Goal: Transaction & Acquisition: Book appointment/travel/reservation

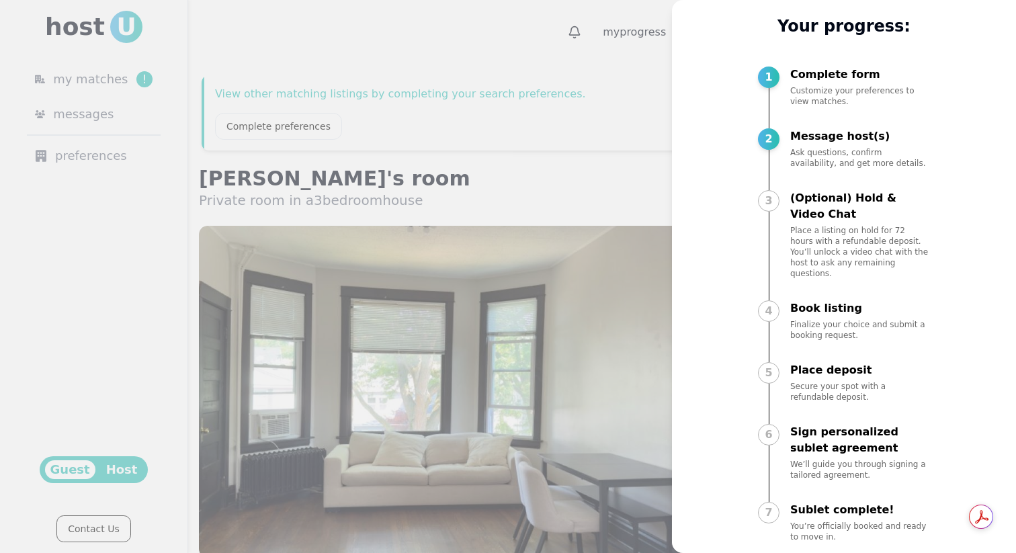
scroll to position [38, 0]
click at [773, 201] on div "3" at bounding box center [768, 201] width 21 height 21
click at [781, 212] on div "3 (Optional) Hold & Video Chat Place a listing on hold for 72 hours with a refu…" at bounding box center [844, 246] width 172 height 113
click at [829, 226] on p "Place a listing on hold for 72 hours with a refundable deposit. You’ll unlock a…" at bounding box center [860, 252] width 140 height 54
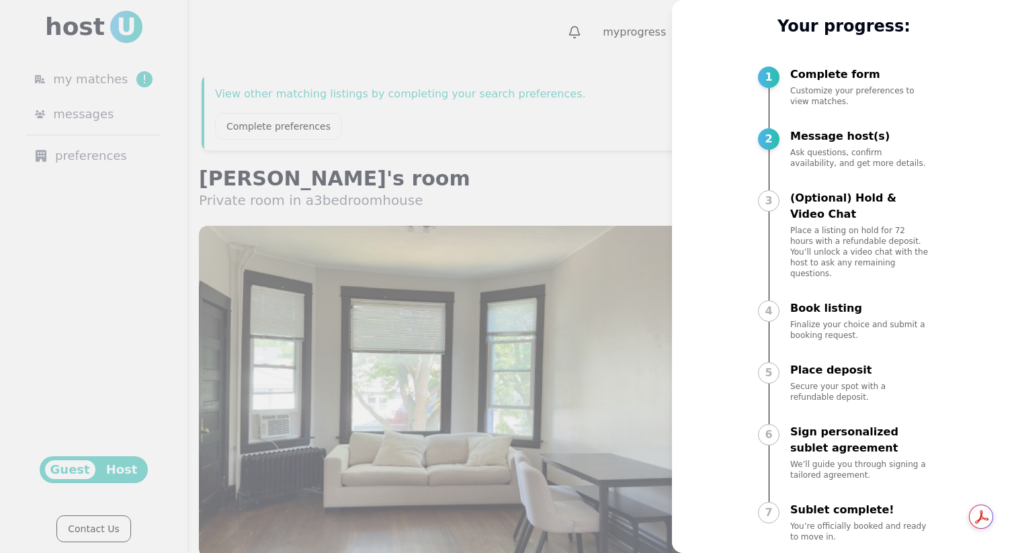
click at [813, 125] on div "1 Complete form Customize your preferences to view matches." at bounding box center [844, 98] width 172 height 64
click at [794, 183] on div "2 Message host(s) Ask questions, confirm availability, and get more details." at bounding box center [844, 160] width 172 height 64
click at [781, 195] on div "3 (Optional) Hold & Video Chat Place a listing on hold for 72 hours with a refu…" at bounding box center [844, 246] width 172 height 113
click at [555, 130] on div at bounding box center [508, 276] width 1016 height 553
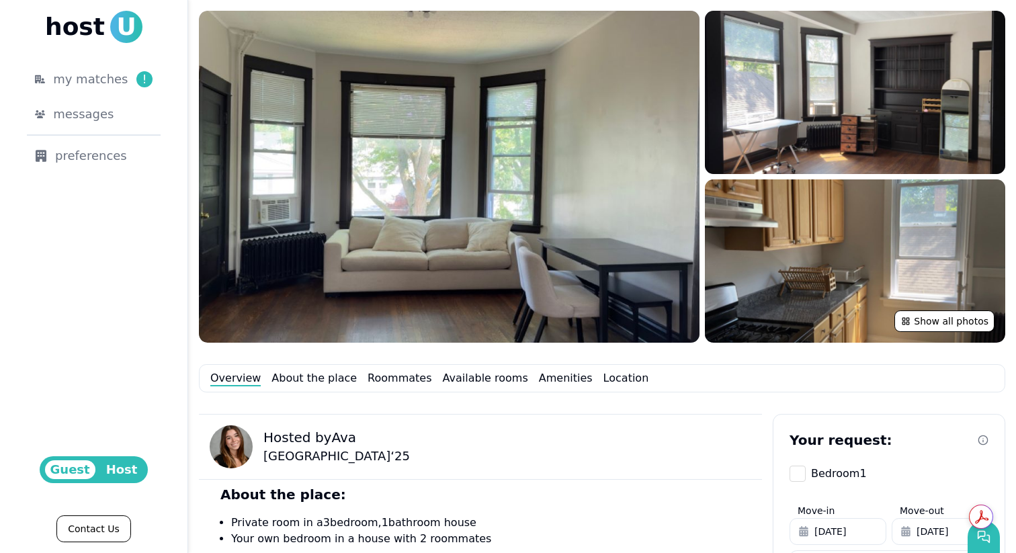
scroll to position [392, 0]
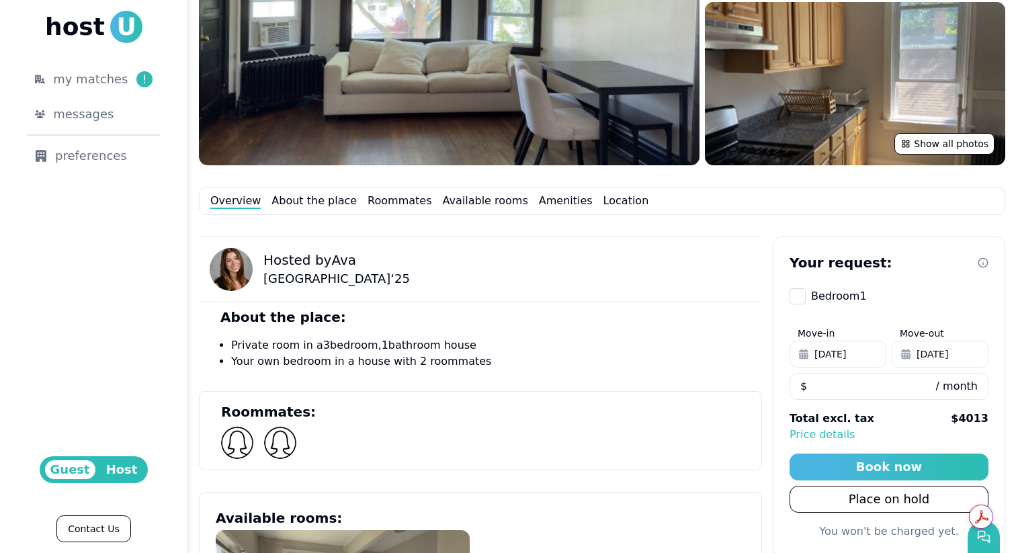
click at [802, 304] on div "Your request: Bedroom 1 Move-in [DATE] Move-out [DATE] **** $ / month Total exc…" at bounding box center [888, 396] width 232 height 320
click at [799, 299] on button "Bedroom 1" at bounding box center [797, 296] width 16 height 16
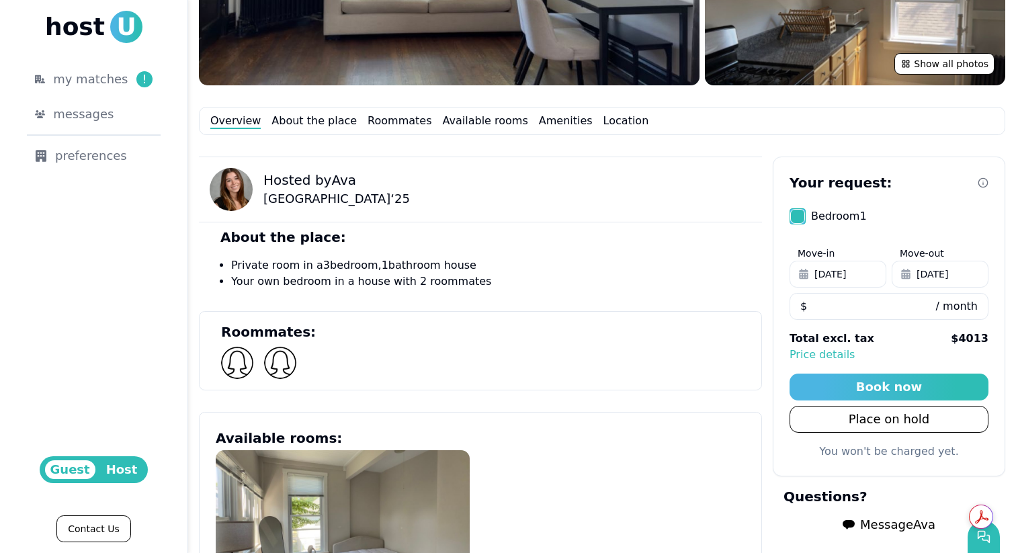
scroll to position [471, 0]
click at [846, 274] on span "[DATE]" at bounding box center [830, 274] width 32 height 13
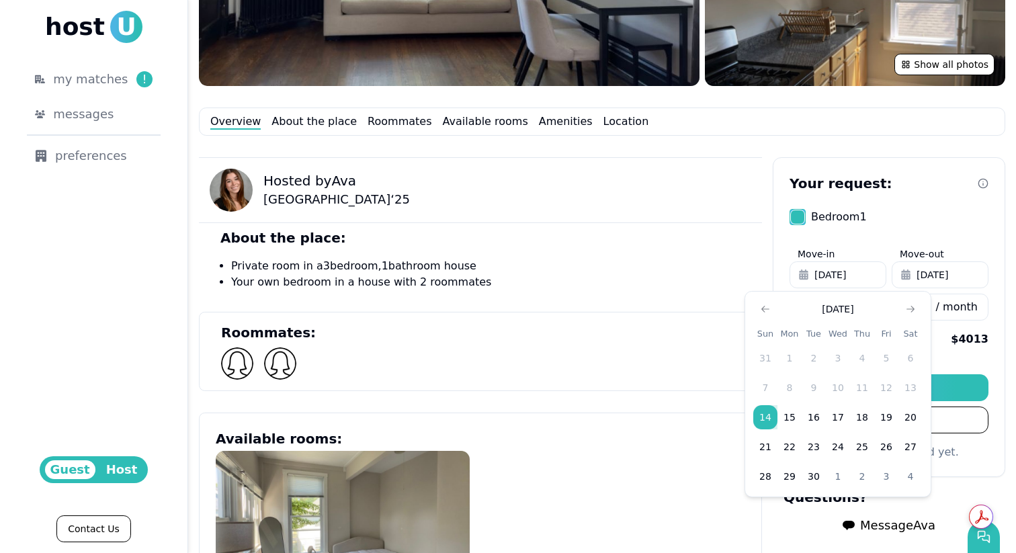
click at [913, 271] on button "[DATE]" at bounding box center [939, 274] width 97 height 27
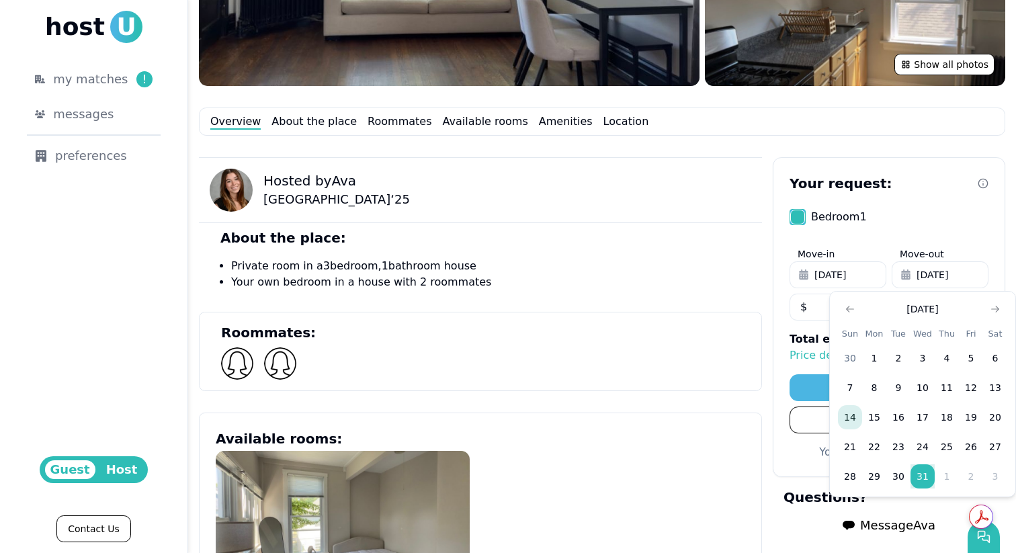
click at [851, 412] on button "14" at bounding box center [850, 417] width 24 height 24
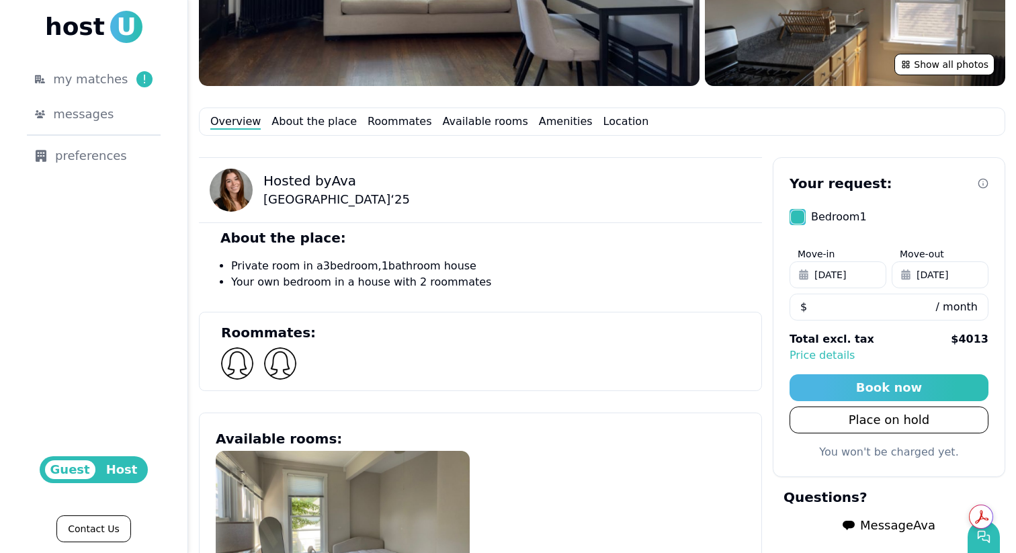
click at [833, 300] on input "****" at bounding box center [888, 307] width 199 height 27
click at [834, 307] on input "****" at bounding box center [888, 307] width 199 height 27
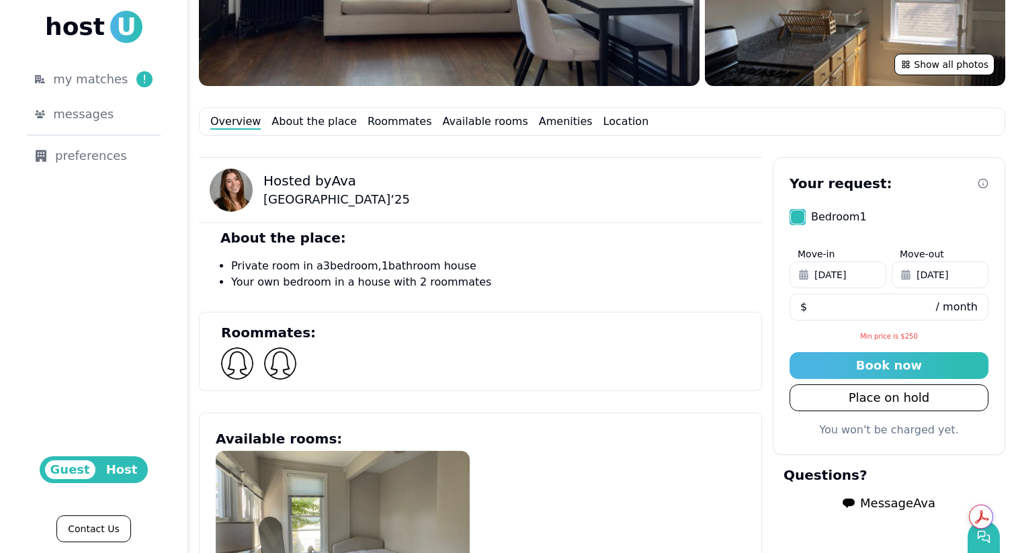
type input "****"
click at [735, 285] on li "Your own bedroom in a house with 2 roommates" at bounding box center [496, 282] width 531 height 16
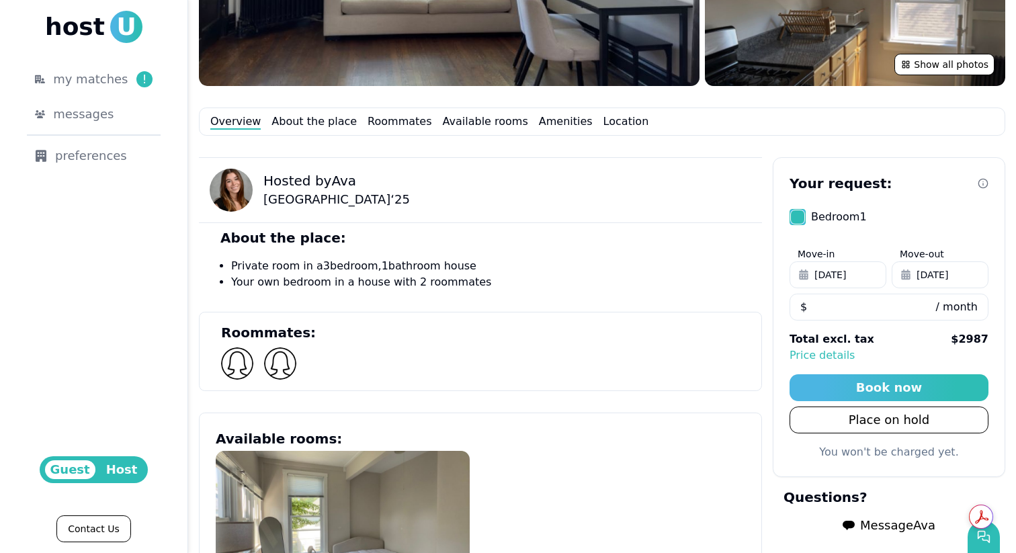
scroll to position [522, 0]
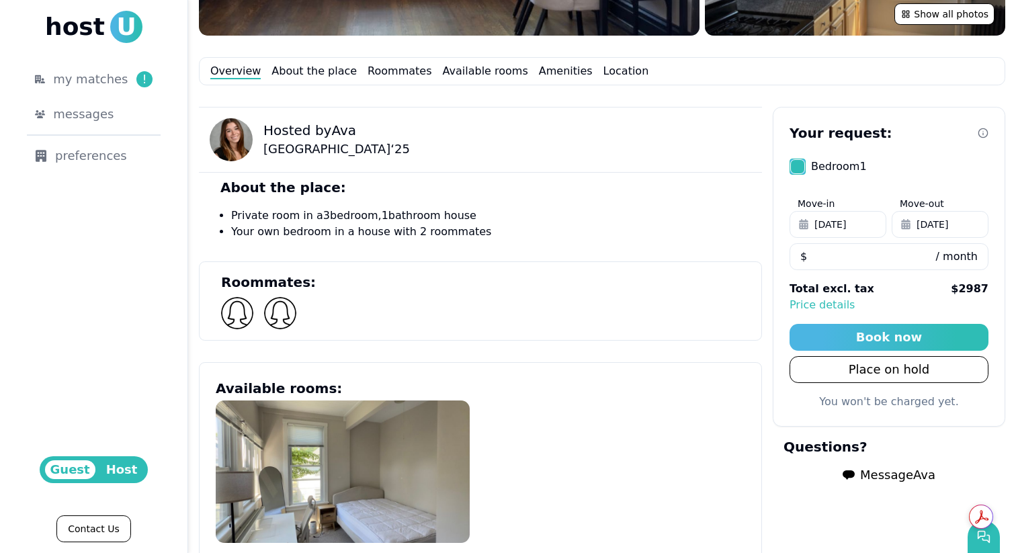
click at [866, 260] on input "****" at bounding box center [888, 256] width 199 height 27
click at [731, 312] on div at bounding box center [488, 313] width 535 height 32
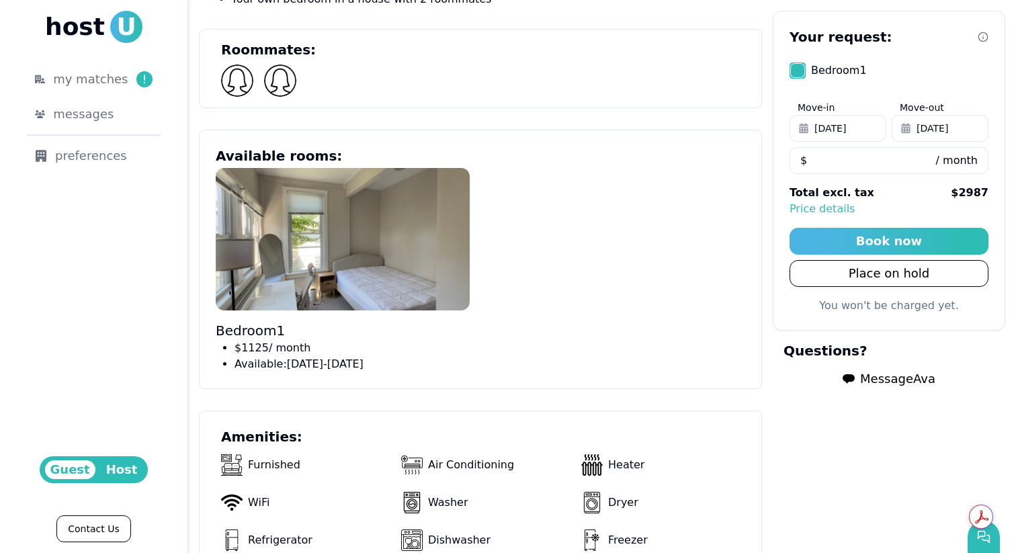
scroll to position [754, 0]
click at [882, 243] on div "Book now" at bounding box center [889, 241] width 66 height 19
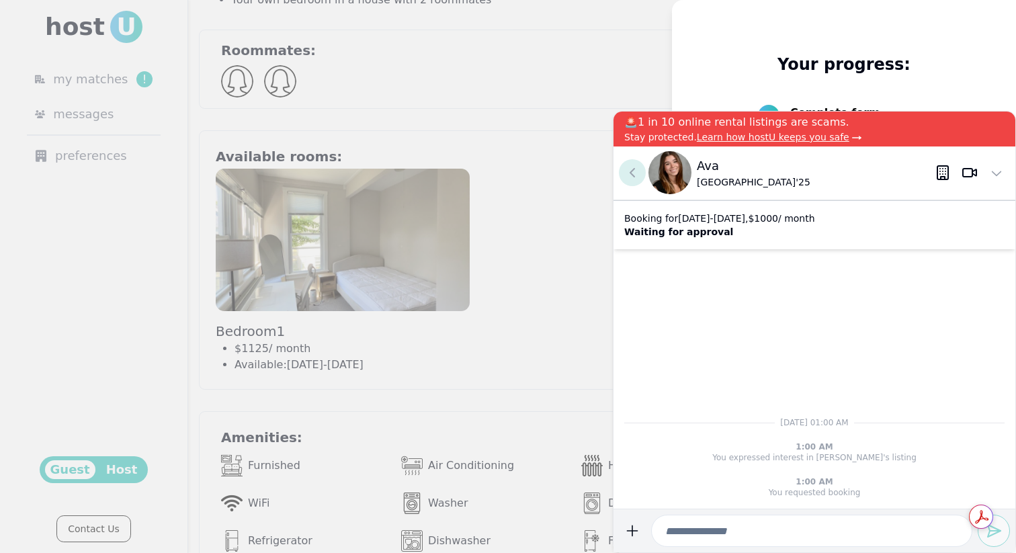
click at [633, 165] on icon at bounding box center [632, 173] width 16 height 16
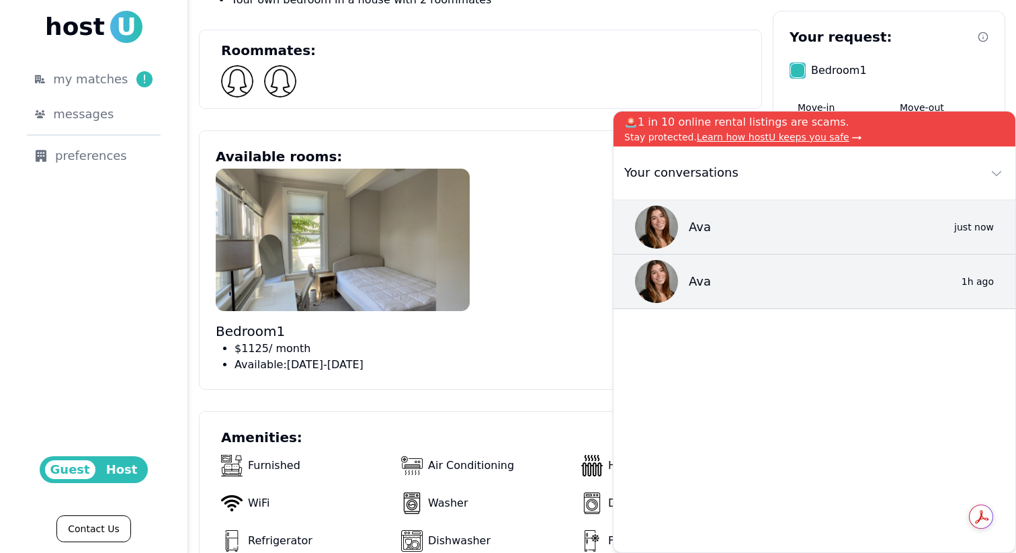
click at [716, 71] on div at bounding box center [488, 81] width 535 height 32
click at [998, 167] on icon at bounding box center [996, 173] width 16 height 16
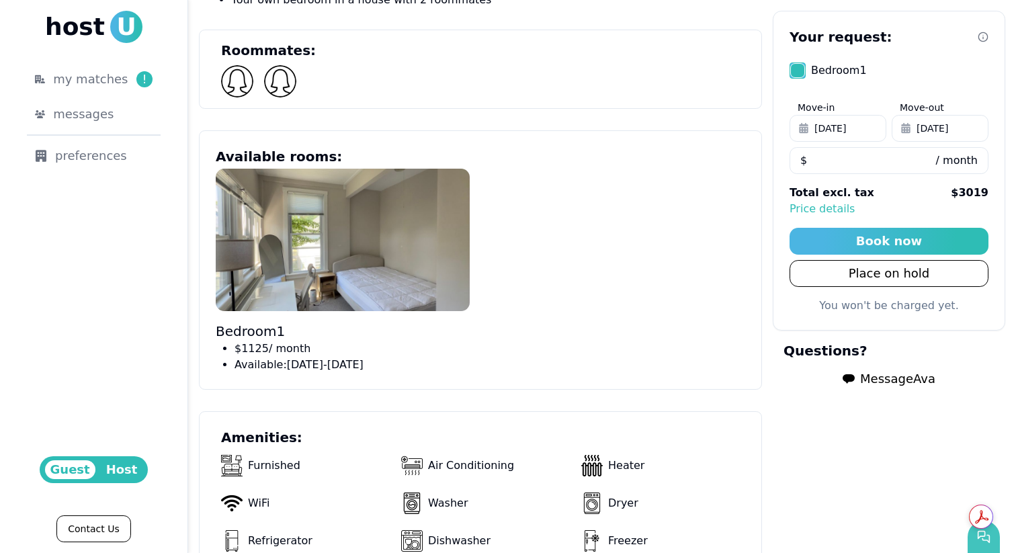
click at [988, 541] on use "button" at bounding box center [983, 536] width 11 height 11
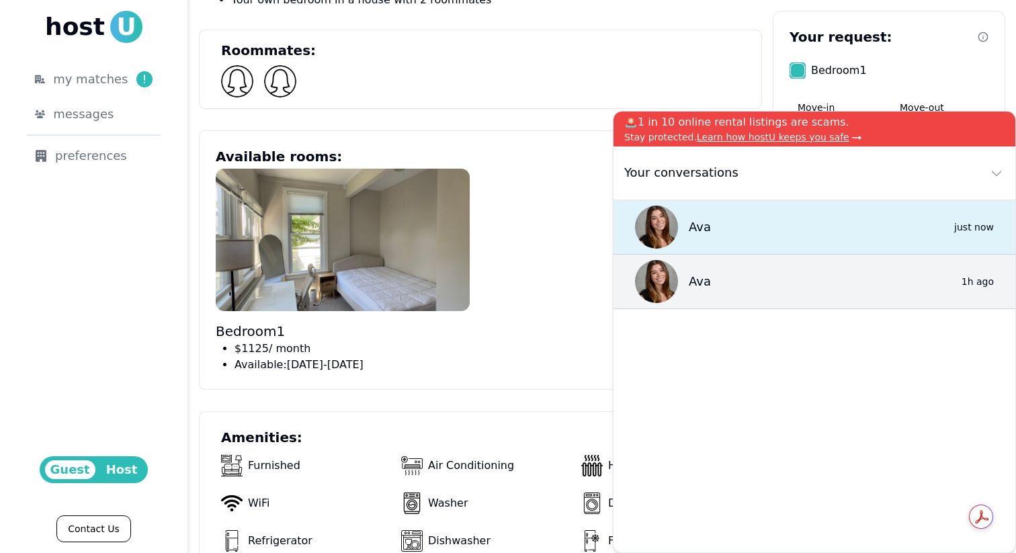
click at [782, 223] on div "Ava 0 just now" at bounding box center [814, 227] width 402 height 54
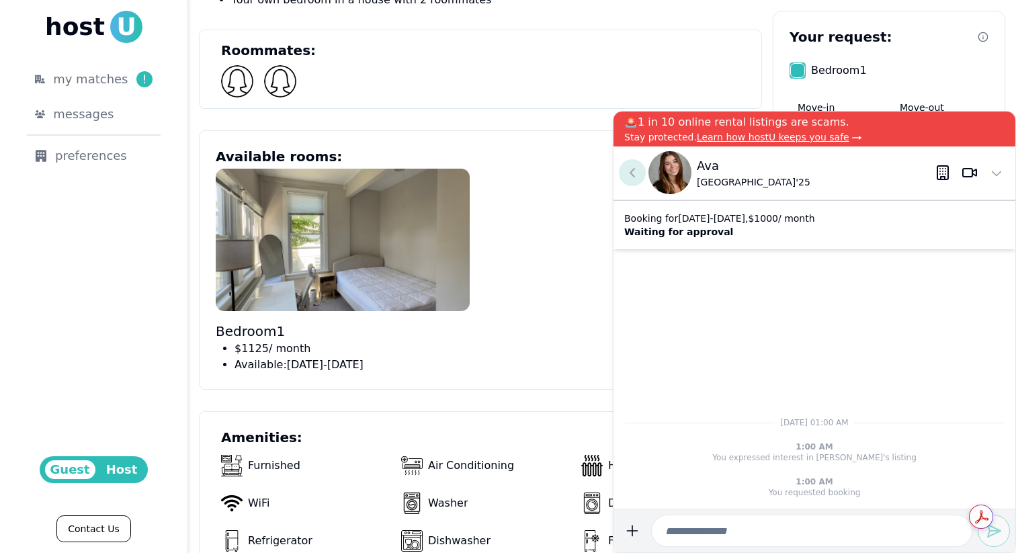
click at [631, 167] on icon at bounding box center [632, 173] width 16 height 16
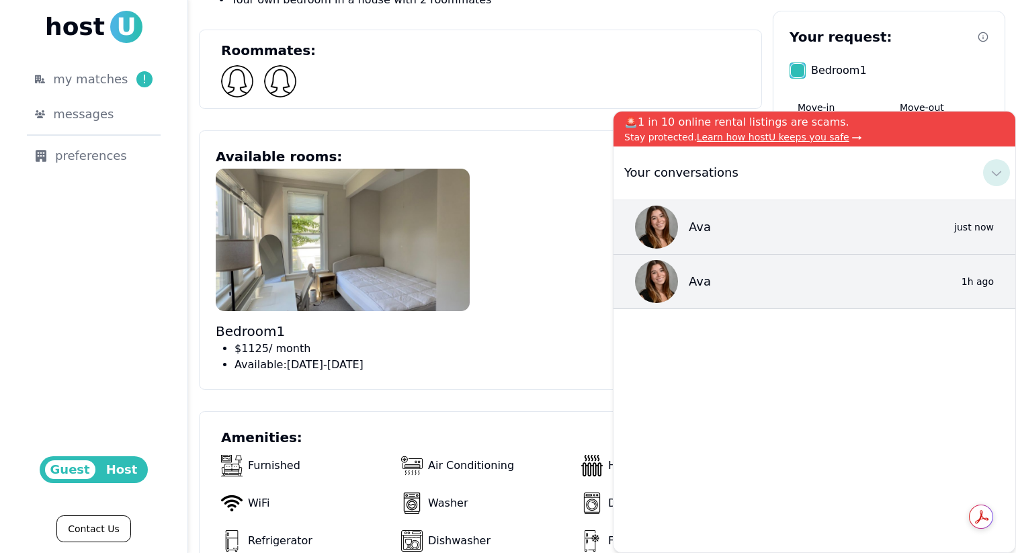
click at [991, 167] on icon at bounding box center [996, 173] width 16 height 16
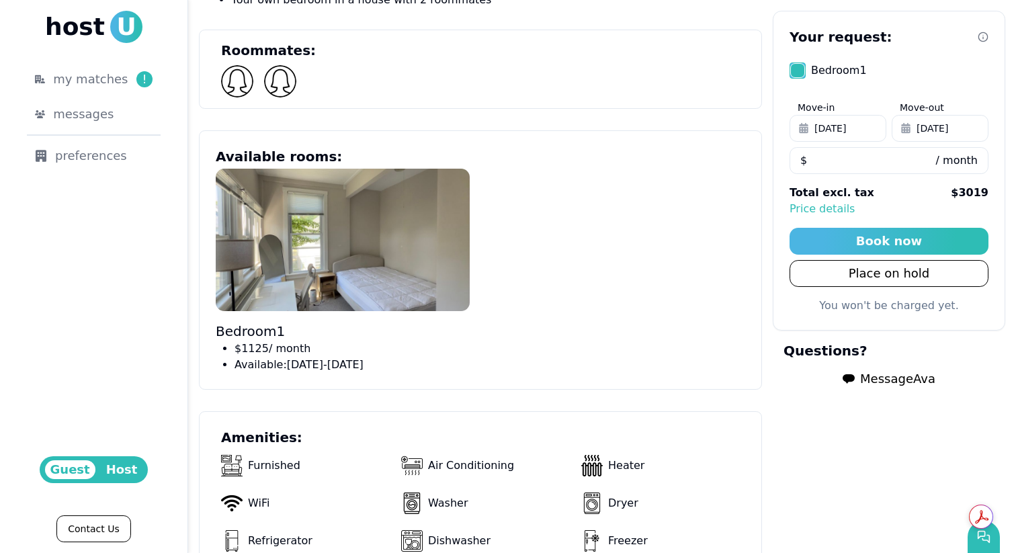
click at [825, 208] on p "Price details" at bounding box center [888, 209] width 199 height 16
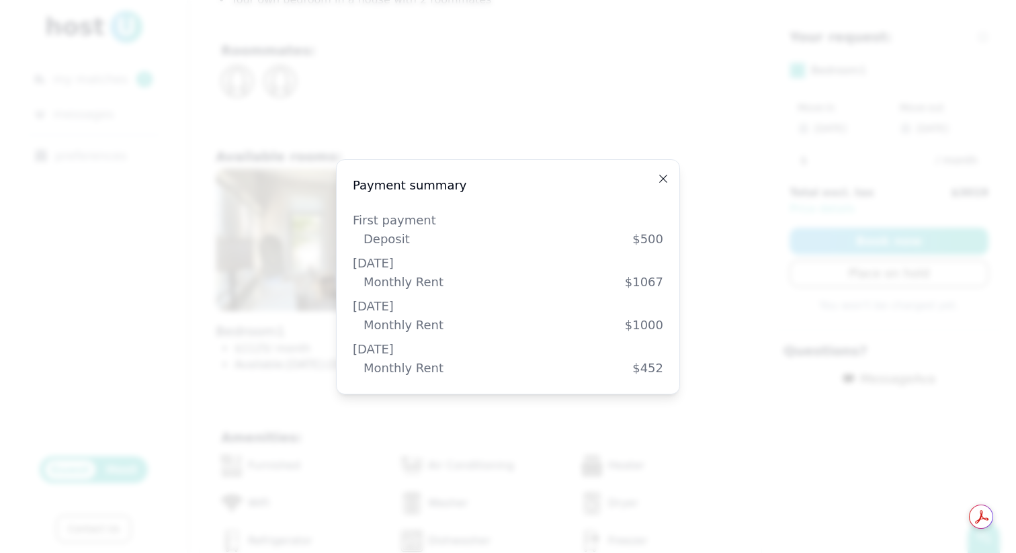
click at [668, 176] on icon "button" at bounding box center [663, 178] width 11 height 11
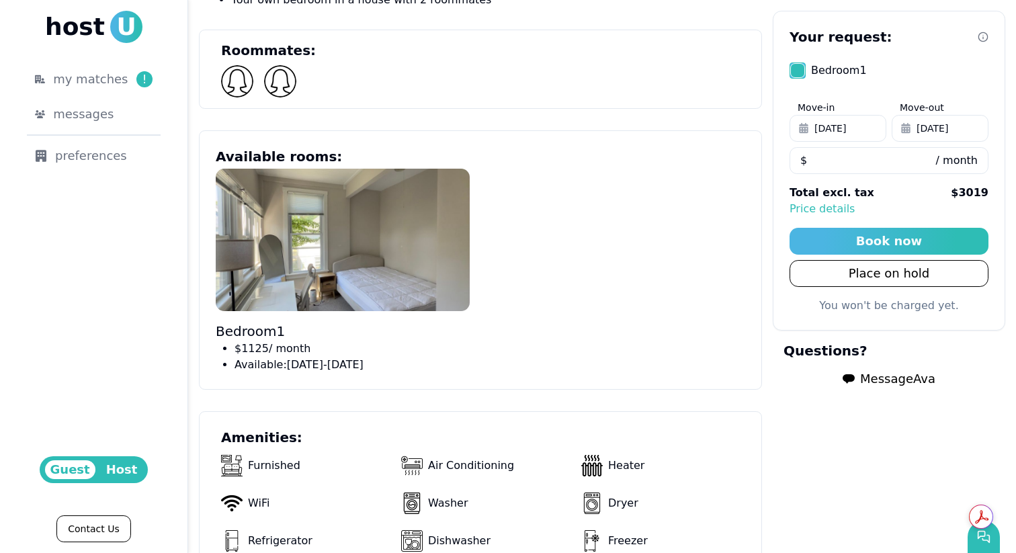
click at [731, 90] on div at bounding box center [488, 81] width 535 height 32
click at [797, 70] on button "Bedroom 1" at bounding box center [797, 70] width 16 height 16
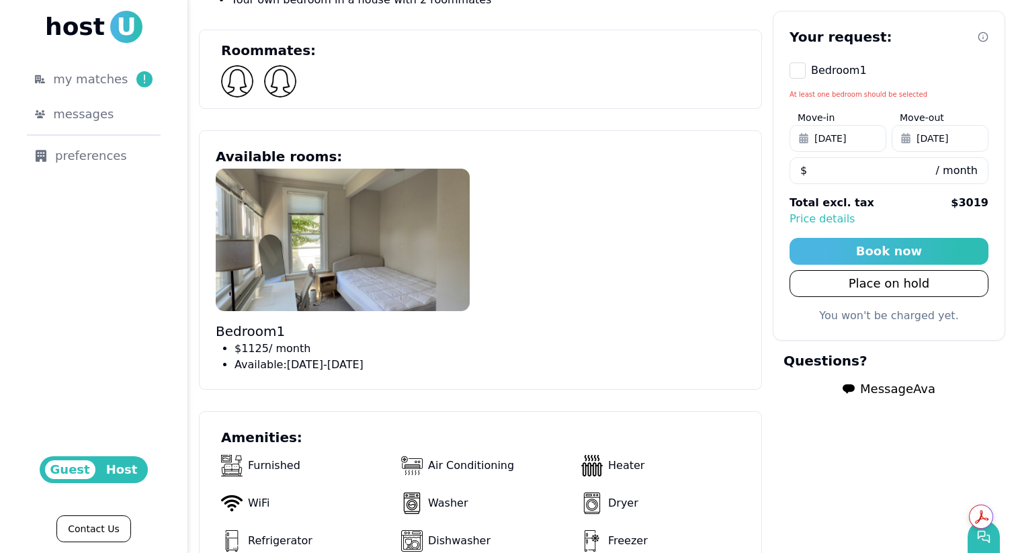
click at [797, 70] on button "Bedroom 1" at bounding box center [797, 70] width 16 height 16
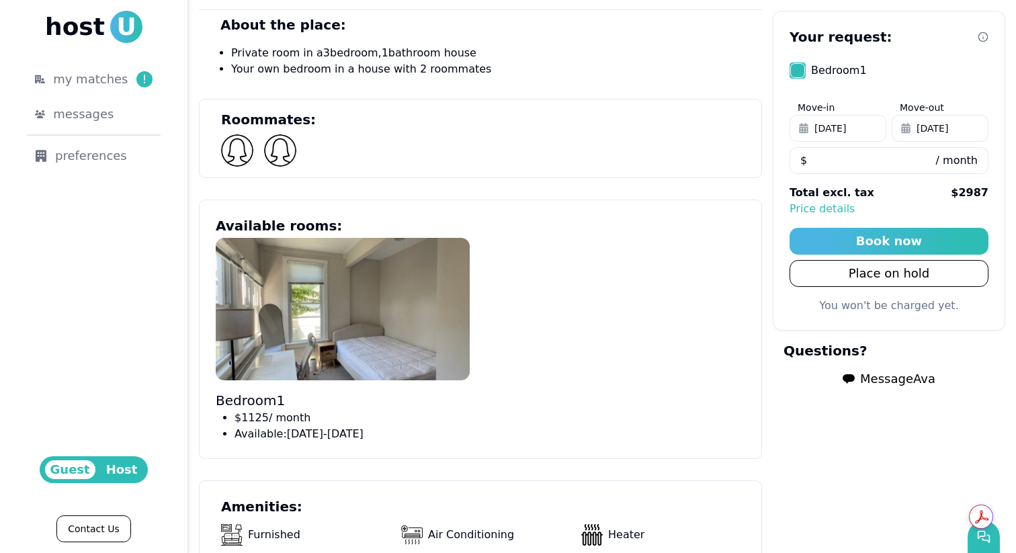
scroll to position [683, 0]
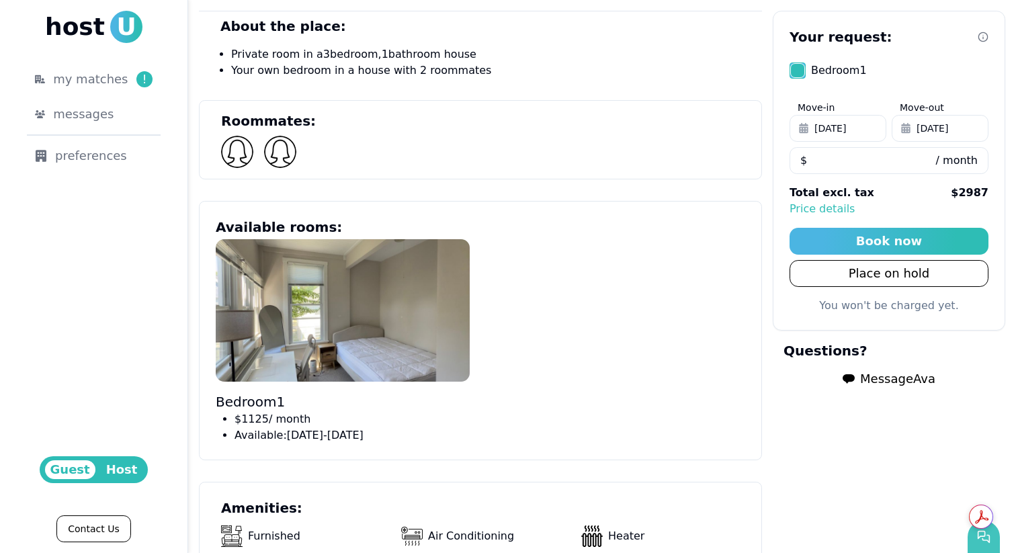
click at [989, 539] on icon "button" at bounding box center [983, 536] width 13 height 13
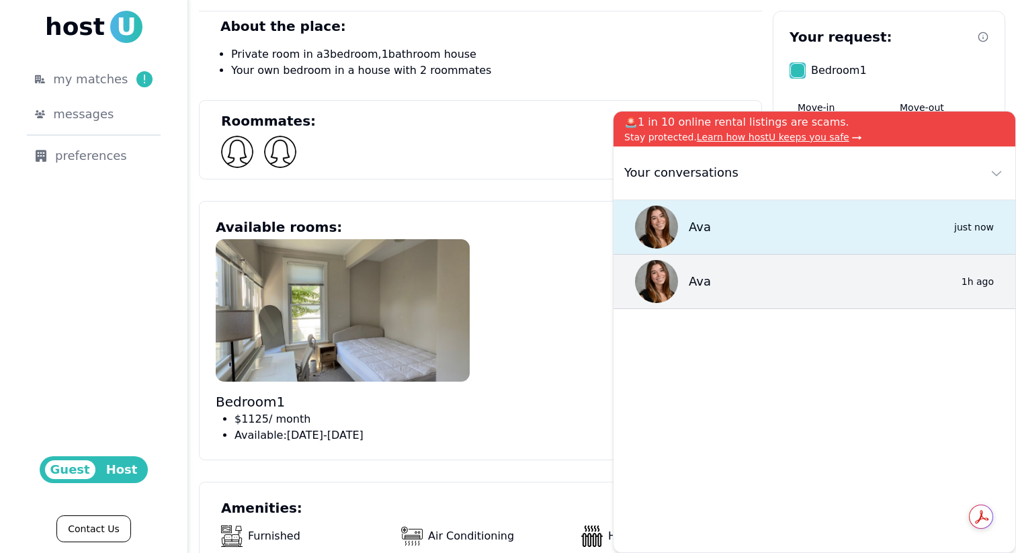
click at [743, 210] on div "Ava 0 just now" at bounding box center [814, 227] width 402 height 54
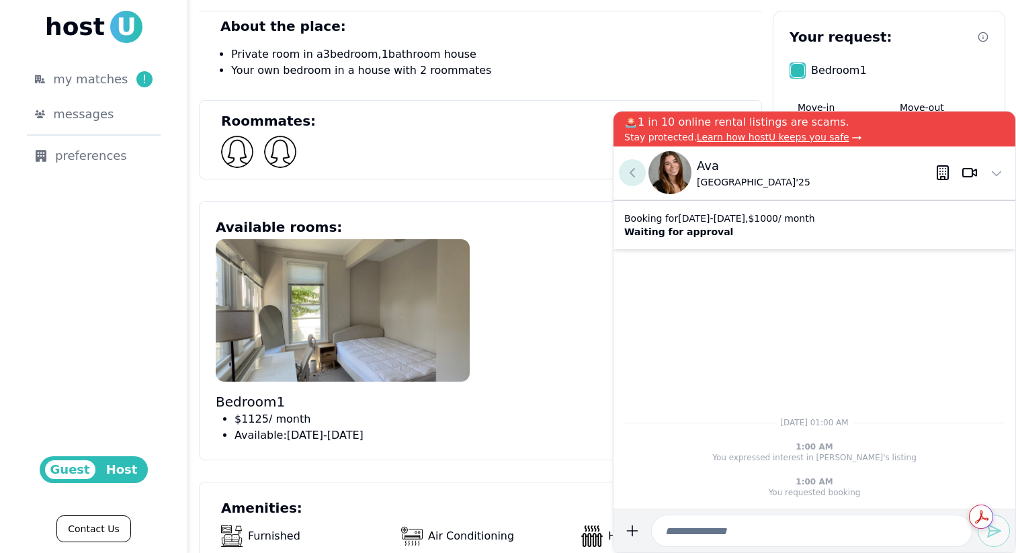
click at [629, 165] on icon at bounding box center [632, 173] width 16 height 16
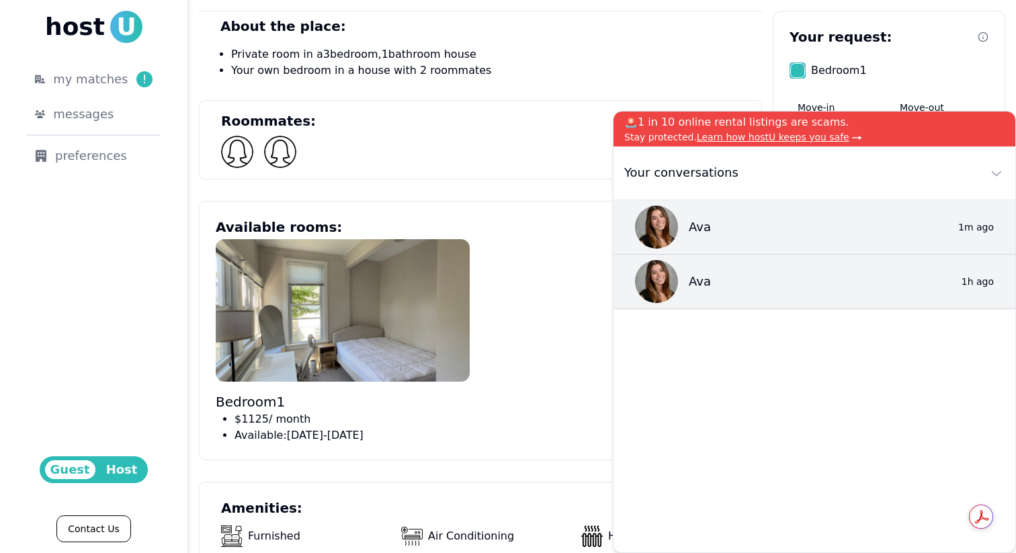
click at [574, 130] on section "Roommates:" at bounding box center [480, 139] width 563 height 79
click at [1001, 169] on icon at bounding box center [996, 173] width 16 height 16
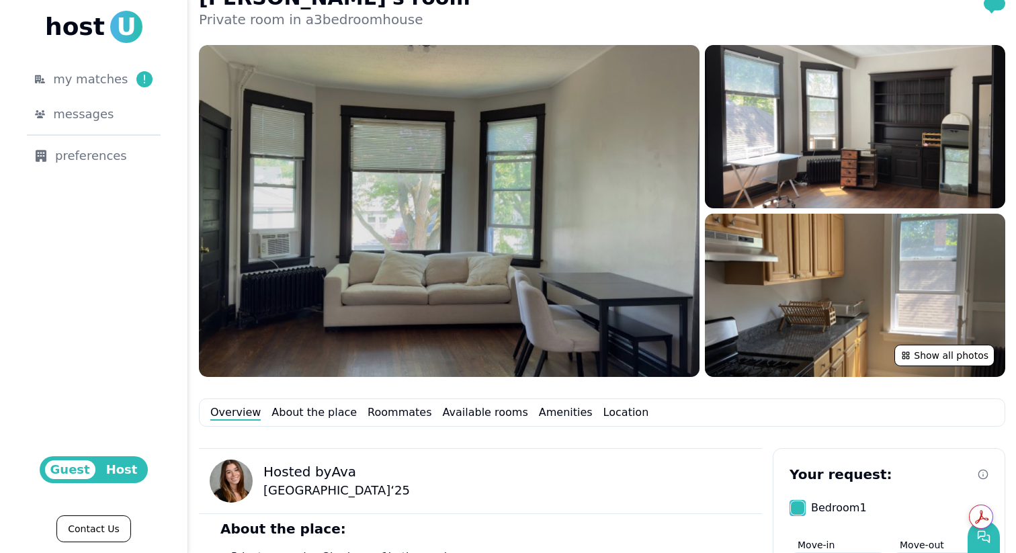
scroll to position [0, 0]
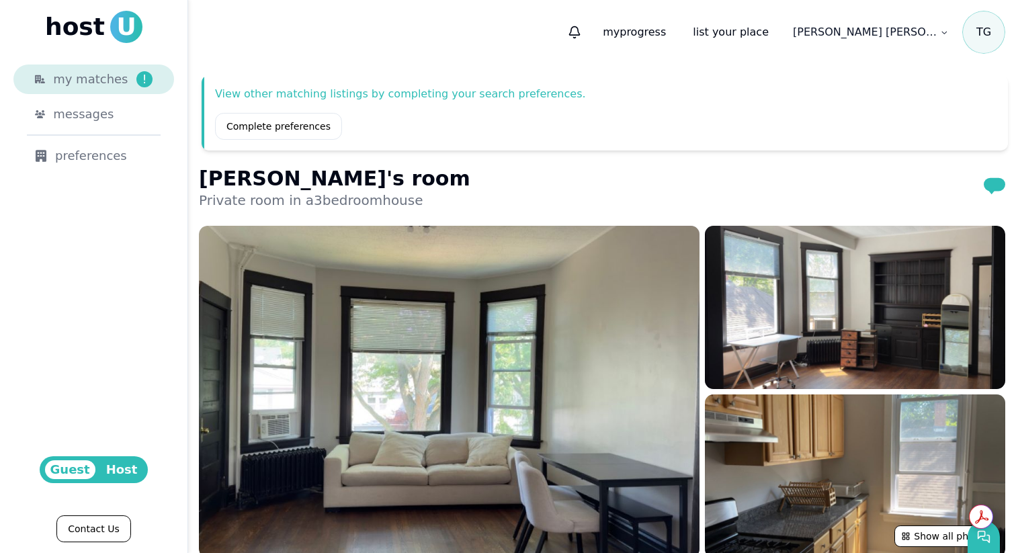
click at [122, 75] on div "my matches !" at bounding box center [102, 79] width 99 height 19
